Goal: Check status: Check status

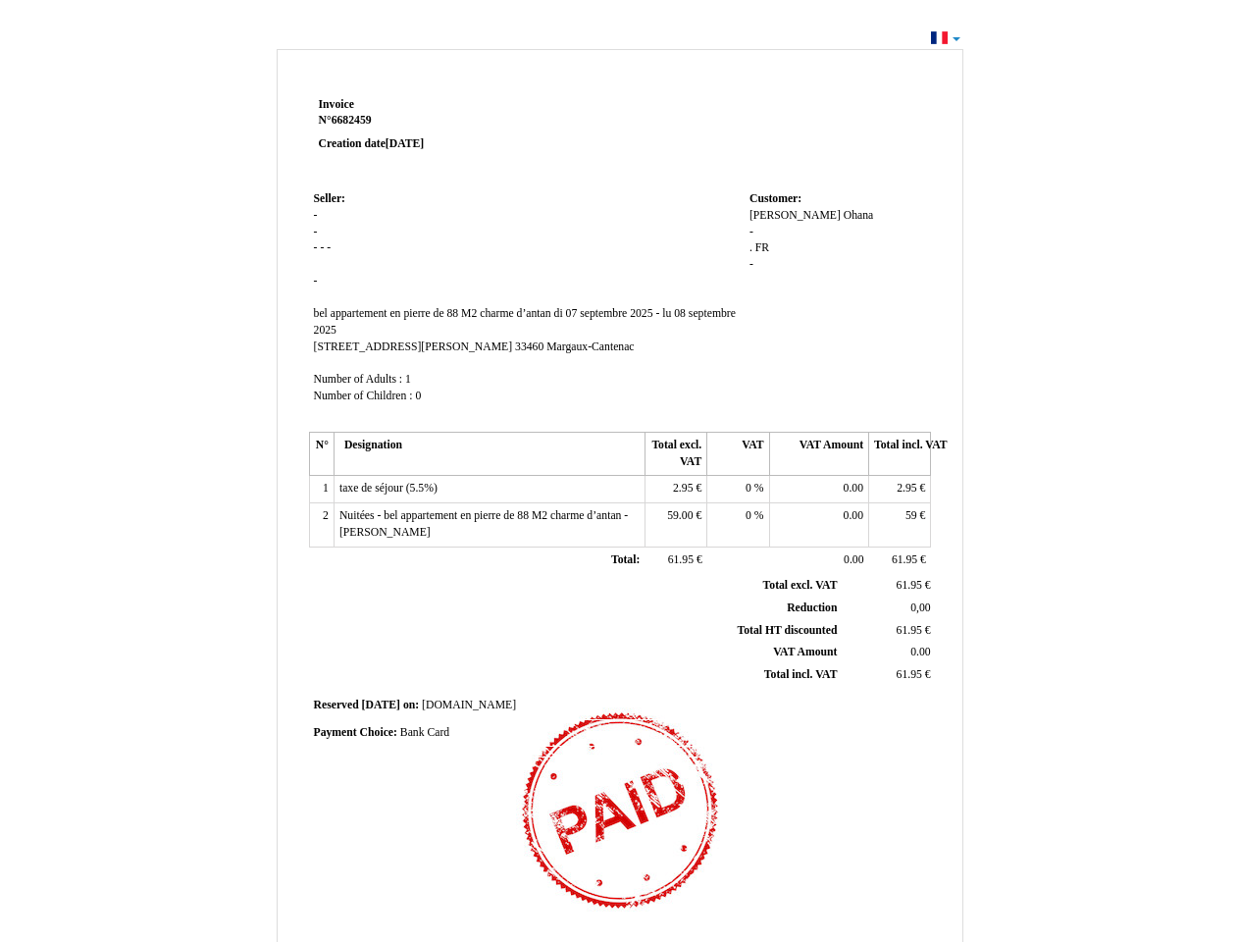
click at [337, 104] on span "Invoice" at bounding box center [336, 104] width 35 height 13
click at [354, 120] on span "6682459" at bounding box center [352, 120] width 40 height 13
click at [330, 198] on span "Seller:" at bounding box center [329, 198] width 31 height 13
click at [434, 313] on span "bel appartement en pierre de 88 M2 charme d’antan" at bounding box center [432, 313] width 237 height 13
click at [525, 322] on td "Seller: Seller: - - - - - - SIRET bel appartement en pierre de 88 M2 charme d’a…" at bounding box center [527, 305] width 436 height 239
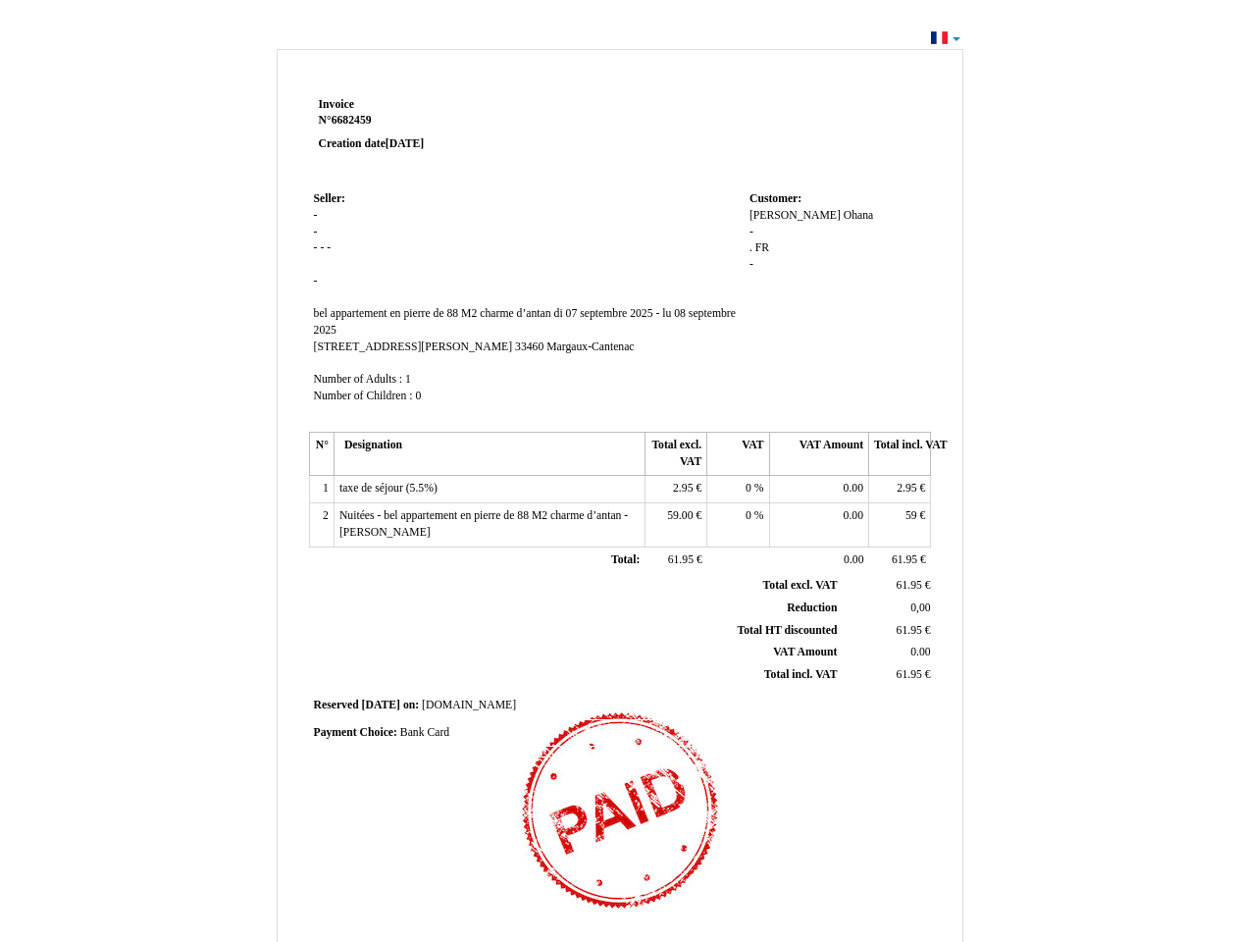
click at [382, 346] on span "[STREET_ADDRESS][PERSON_NAME]" at bounding box center [413, 346] width 199 height 13
click at [515, 346] on span "33460" at bounding box center [529, 346] width 28 height 13
click at [546, 346] on span "Margaux-Cantenac" at bounding box center [589, 346] width 87 height 13
click at [360, 379] on span "Number of Adults :" at bounding box center [358, 379] width 89 height 13
click at [365, 395] on span "Number of Children :" at bounding box center [363, 395] width 99 height 13
